Goal: Task Accomplishment & Management: Use online tool/utility

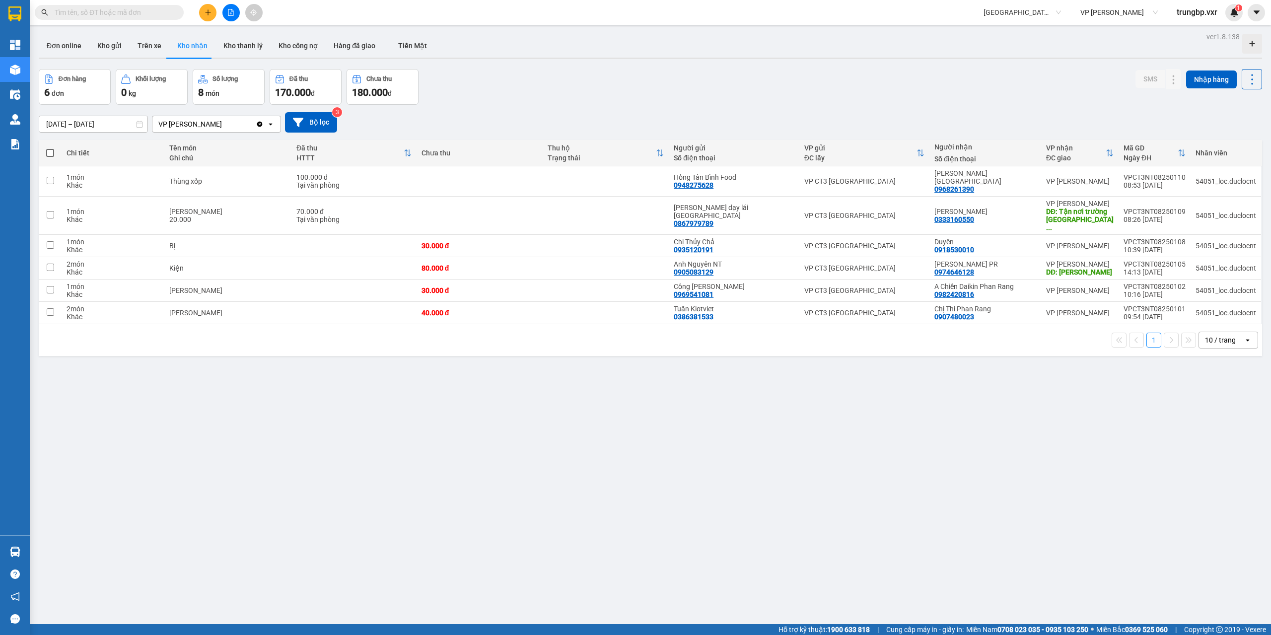
click at [999, 10] on div "Kết quả tìm kiếm ( 0 ) Bộ lọc No Data [GEOGRAPHIC_DATA] ([GEOGRAPHIC_DATA]) VP …" at bounding box center [635, 12] width 1271 height 25
click at [999, 10] on span "[GEOGRAPHIC_DATA] ([GEOGRAPHIC_DATA])" at bounding box center [1022, 12] width 77 height 15
type input "thiện thành"
click at [1014, 36] on div "Thiện Thành Limousine" at bounding box center [1022, 32] width 77 height 11
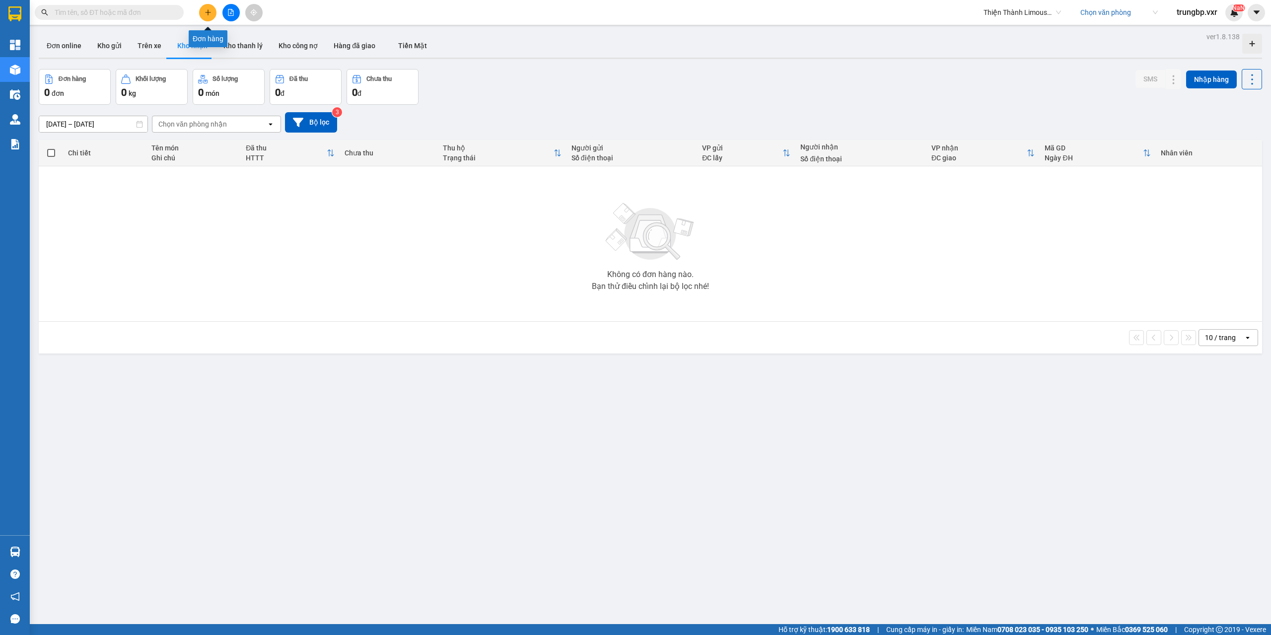
drag, startPoint x: 209, startPoint y: 12, endPoint x: 223, endPoint y: 17, distance: 14.1
click at [210, 12] on icon "plus" at bounding box center [208, 12] width 7 height 7
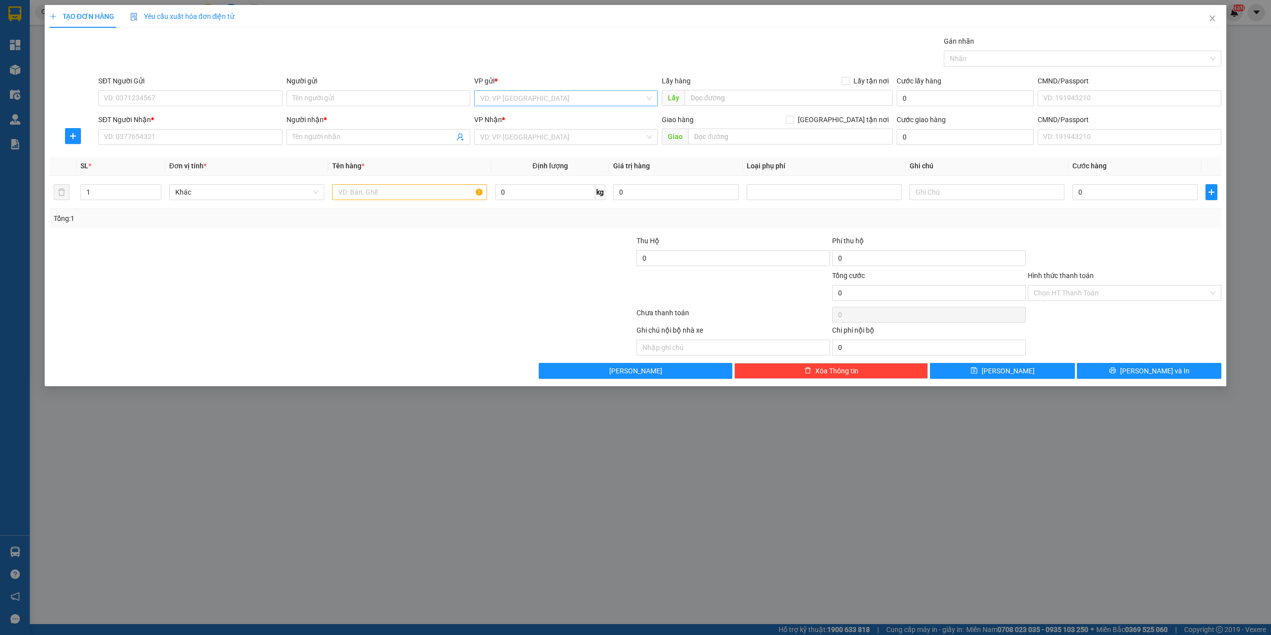
click at [576, 106] on div "VP gửi * VD: VP [GEOGRAPHIC_DATA]" at bounding box center [566, 92] width 184 height 35
click at [585, 100] on input "search" at bounding box center [562, 98] width 165 height 15
click at [731, 64] on div "Gói vận chuyển * Tiêu chuẩn Gán nhãn Nhãn" at bounding box center [659, 53] width 1127 height 35
click at [521, 95] on input "search" at bounding box center [562, 98] width 165 height 15
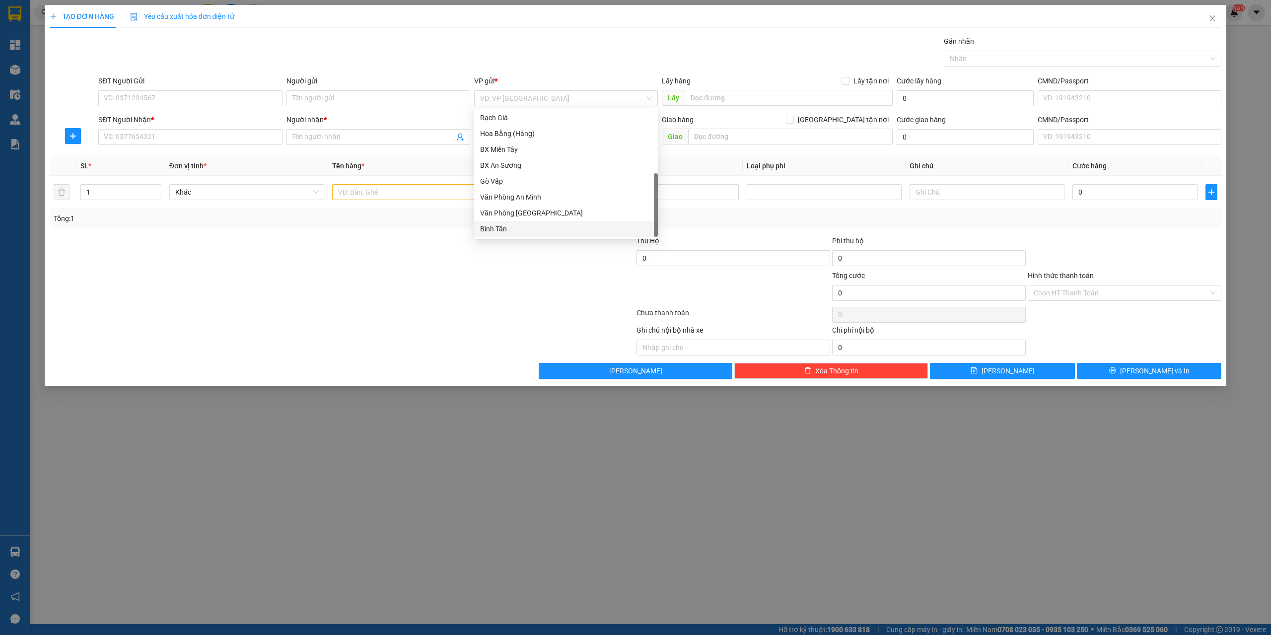
click at [488, 274] on div at bounding box center [538, 287] width 196 height 35
click at [1216, 16] on span "Close" at bounding box center [1213, 19] width 28 height 28
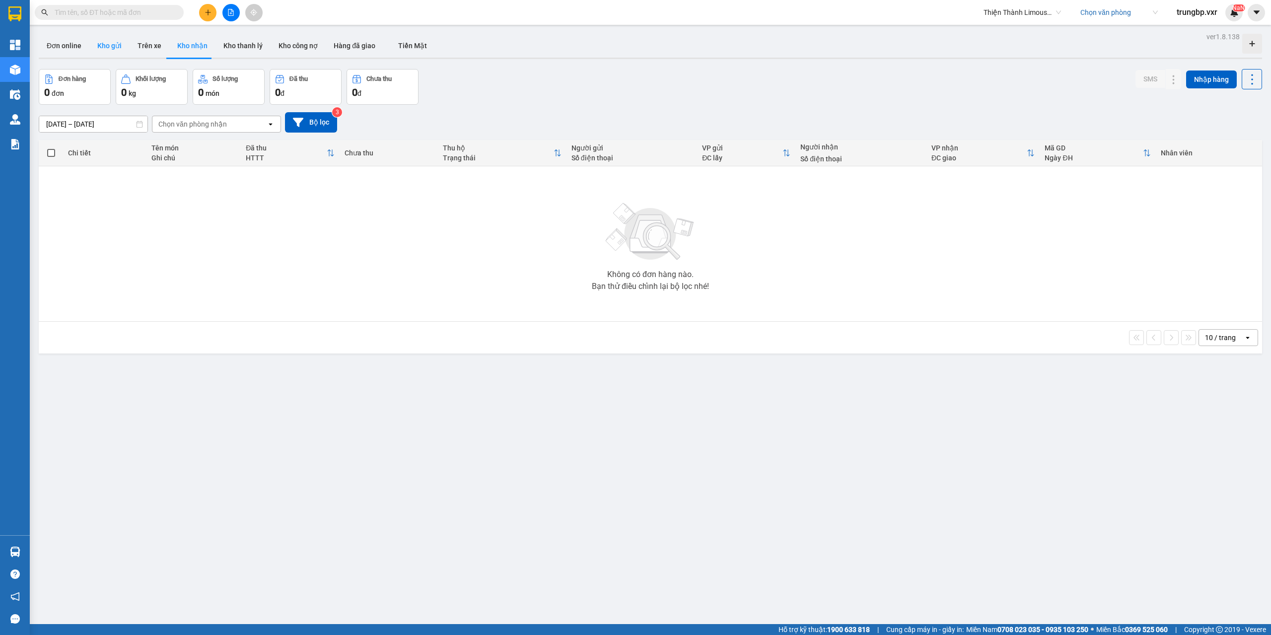
click at [105, 57] on button "Kho gửi" at bounding box center [109, 46] width 40 height 24
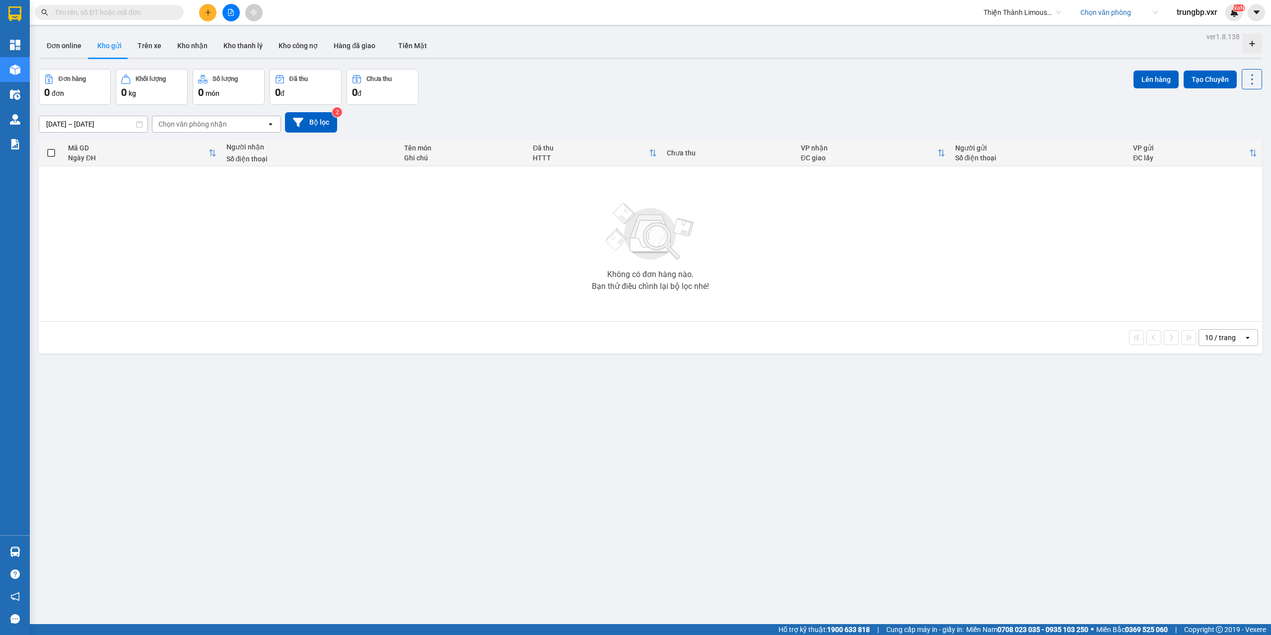
click at [1110, 8] on input "search" at bounding box center [1116, 12] width 71 height 15
click at [1101, 30] on div "[PERSON_NAME]" at bounding box center [1132, 32] width 103 height 11
